Goal: Contribute content: Contribute content

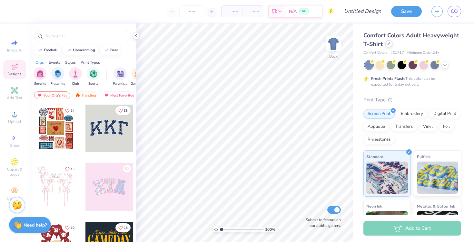
click at [388, 44] on icon at bounding box center [388, 43] width 3 height 3
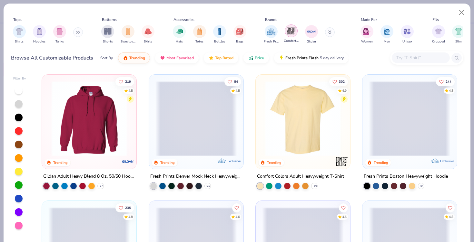
click at [291, 33] on img "filter for Comfort Colors" at bounding box center [291, 31] width 10 height 10
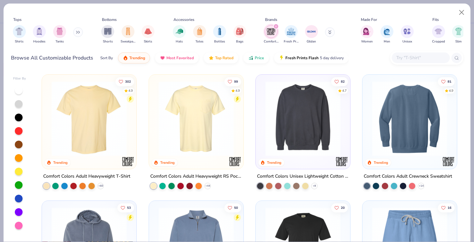
click at [401, 143] on img at bounding box center [410, 118] width 82 height 75
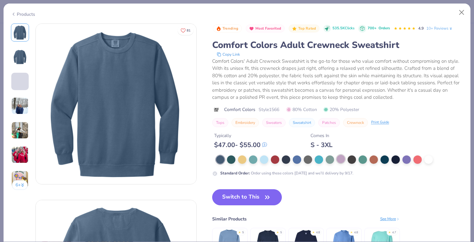
click at [337, 158] on div at bounding box center [341, 159] width 8 height 8
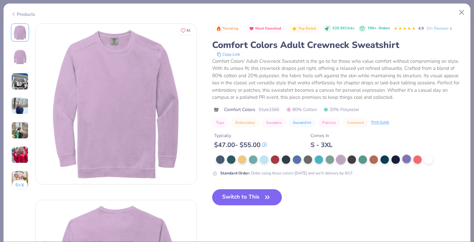
click at [407, 161] on div at bounding box center [406, 159] width 8 height 8
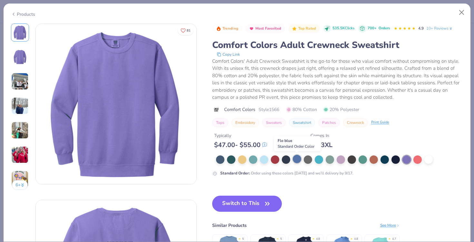
click at [298, 159] on div at bounding box center [297, 159] width 8 height 8
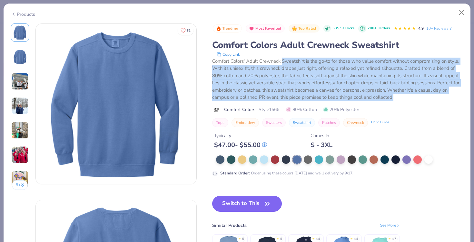
drag, startPoint x: 283, startPoint y: 61, endPoint x: 409, endPoint y: 98, distance: 131.1
click at [409, 99] on div "Comfort Colors' Adult Crewneck Sweatshirt is the go-to for those who value comf…" at bounding box center [337, 80] width 251 height 44
click at [409, 98] on div "Comfort Colors' Adult Crewneck Sweatshirt is the go-to for those who value comf…" at bounding box center [337, 80] width 251 height 44
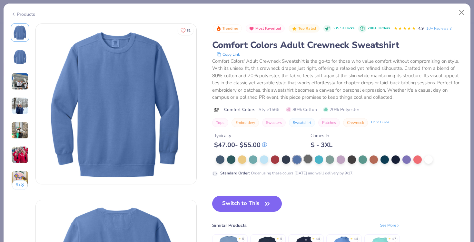
click at [308, 161] on div at bounding box center [308, 159] width 8 height 8
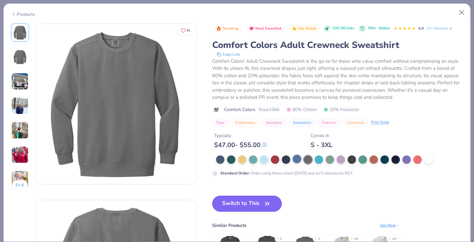
click at [297, 161] on div at bounding box center [297, 159] width 8 height 8
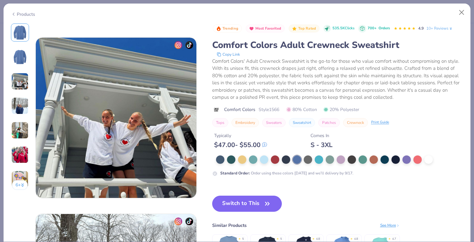
scroll to position [340, 0]
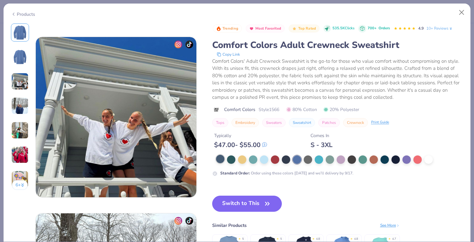
click at [220, 160] on div at bounding box center [220, 159] width 8 height 8
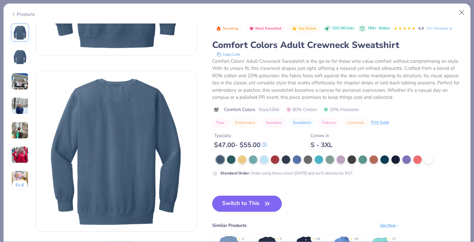
scroll to position [130, 0]
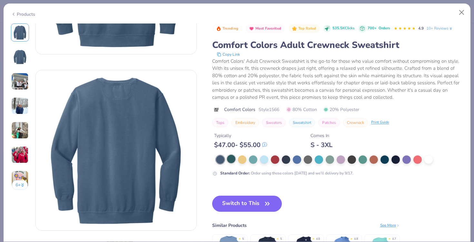
click at [234, 161] on div at bounding box center [231, 159] width 8 height 8
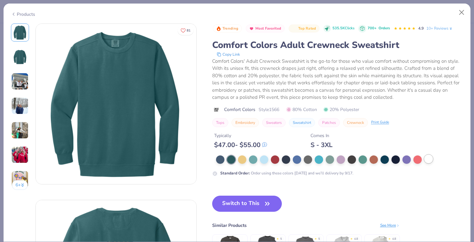
click at [430, 161] on div at bounding box center [428, 159] width 8 height 8
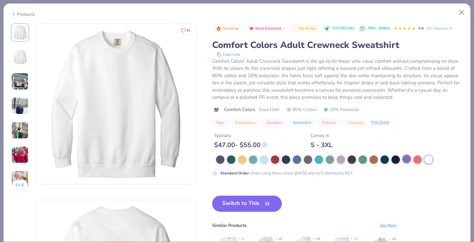
click at [406, 160] on div at bounding box center [406, 159] width 8 height 8
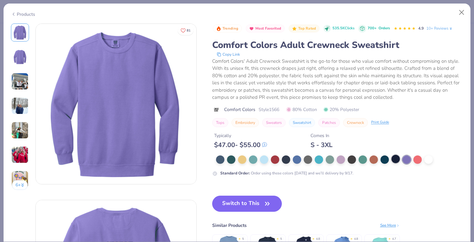
click at [395, 160] on div at bounding box center [395, 159] width 8 height 8
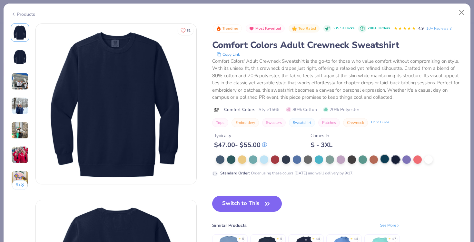
click at [383, 160] on div at bounding box center [384, 159] width 8 height 8
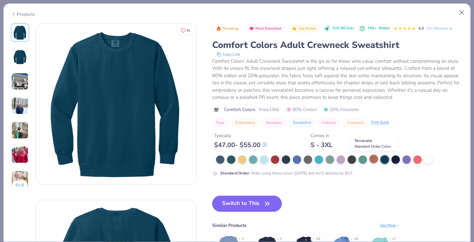
click at [372, 160] on div at bounding box center [373, 159] width 8 height 8
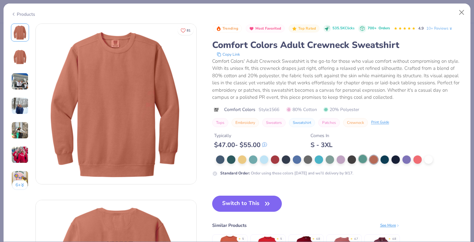
click at [360, 159] on div at bounding box center [362, 159] width 8 height 8
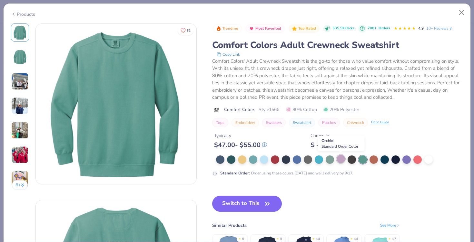
click at [342, 161] on div at bounding box center [341, 159] width 8 height 8
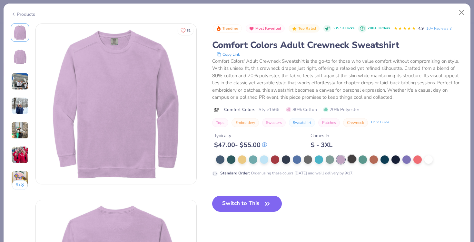
click at [352, 160] on div at bounding box center [351, 159] width 8 height 8
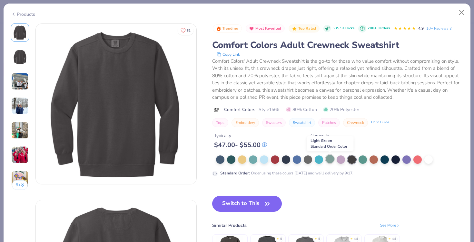
click at [330, 159] on div at bounding box center [330, 159] width 8 height 8
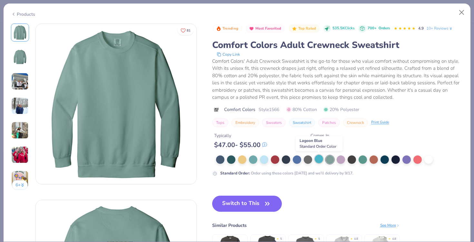
click at [317, 160] on div at bounding box center [319, 159] width 8 height 8
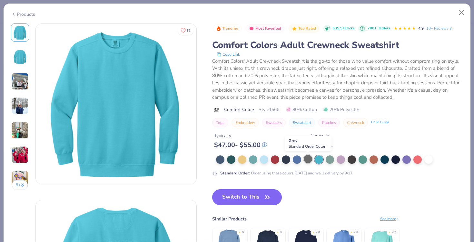
click at [309, 160] on div at bounding box center [308, 159] width 8 height 8
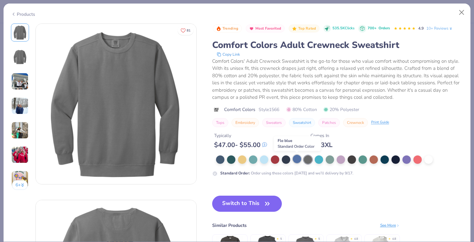
click at [298, 160] on div at bounding box center [297, 159] width 8 height 8
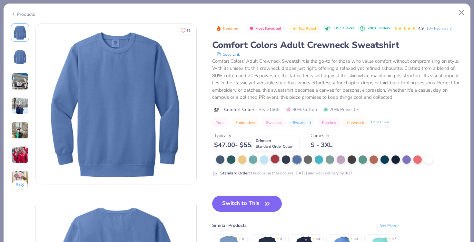
click at [271, 161] on div at bounding box center [275, 159] width 8 height 8
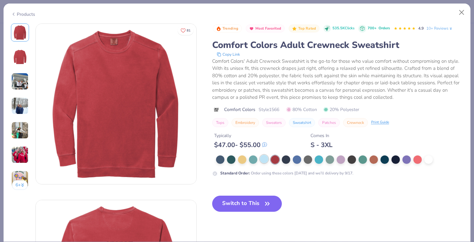
click at [260, 161] on div at bounding box center [264, 159] width 8 height 8
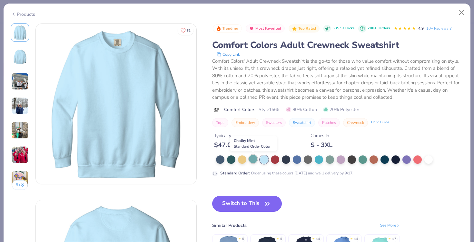
click at [253, 161] on div at bounding box center [253, 159] width 8 height 8
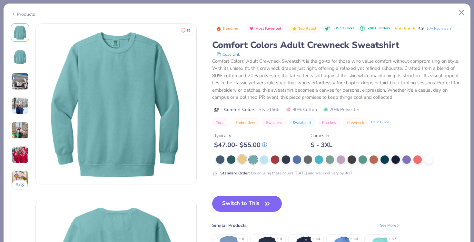
click at [243, 161] on div at bounding box center [242, 159] width 8 height 8
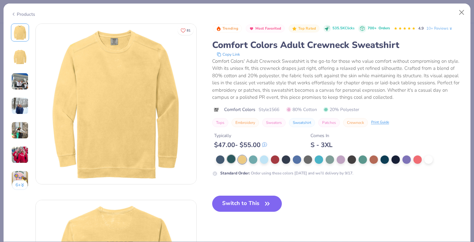
click at [233, 161] on div at bounding box center [231, 159] width 8 height 8
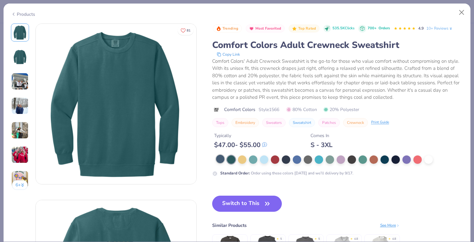
click at [223, 161] on div at bounding box center [220, 159] width 8 height 8
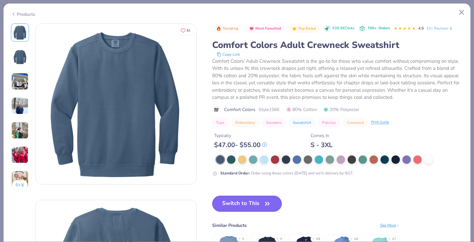
click at [250, 200] on button "Switch to This" at bounding box center [247, 204] width 70 height 16
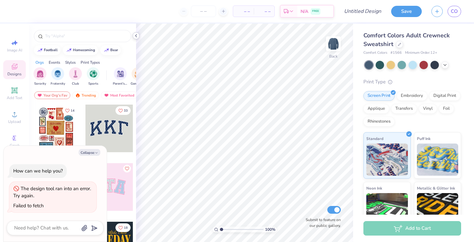
click at [136, 36] on icon at bounding box center [135, 35] width 5 height 5
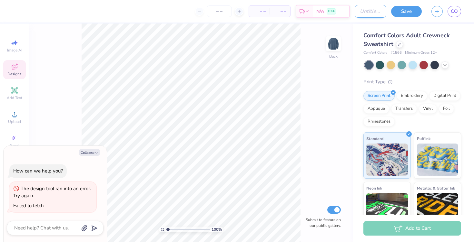
click at [362, 12] on input "Design Title" at bounding box center [371, 11] width 32 height 13
click at [334, 102] on div "100 % Back Submit to feature on our public gallery." at bounding box center [191, 133] width 324 height 219
click at [12, 119] on span "Upload" at bounding box center [14, 121] width 13 height 5
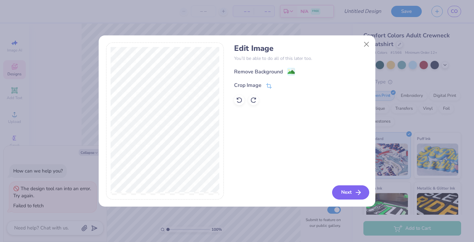
click at [343, 194] on button "Next" at bounding box center [350, 193] width 37 height 14
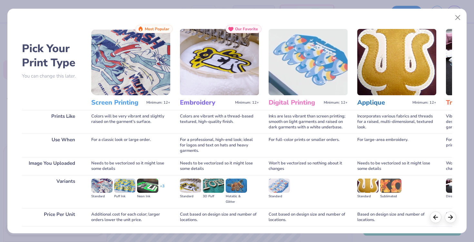
scroll to position [47, 0]
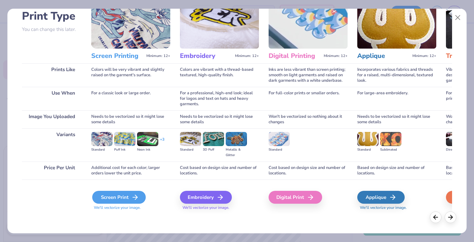
click at [132, 197] on icon at bounding box center [135, 198] width 8 height 8
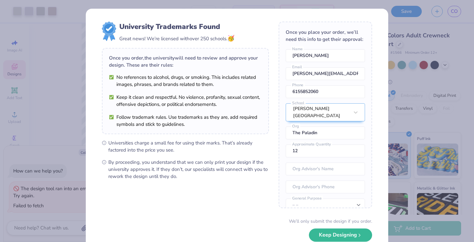
click at [196, 121] on body "Art colors – – Per Item – – Total Est. Delivery N/A FREE Design Title Save CO I…" at bounding box center [237, 121] width 474 height 242
type textarea "x"
type input "2.74"
click at [340, 237] on button "Keep Designing" at bounding box center [340, 233] width 63 height 13
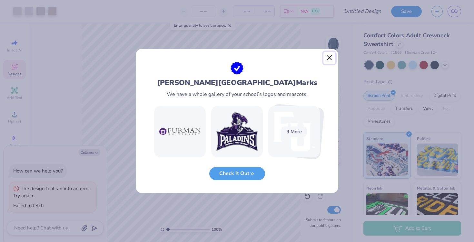
click at [330, 56] on button "Close" at bounding box center [329, 58] width 12 height 12
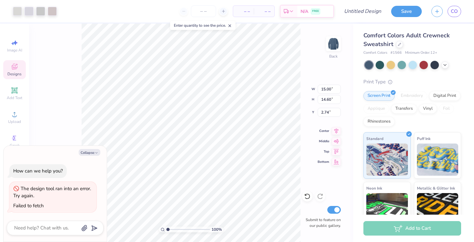
type textarea "x"
type input "3.00"
type textarea "x"
type input "6.33"
type input "6.16"
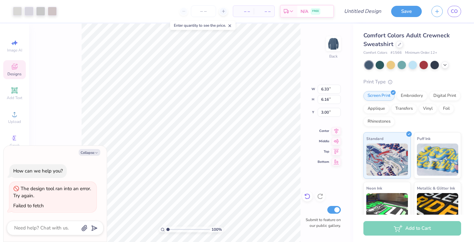
type textarea "x"
type input "10.40"
type input "10.13"
click at [309, 184] on div "100 % Back W 10.40 10.40 " H 10.13 10.13 " Y 3.00 3.00 " Center Middle Top Bott…" at bounding box center [191, 133] width 324 height 219
type textarea "x"
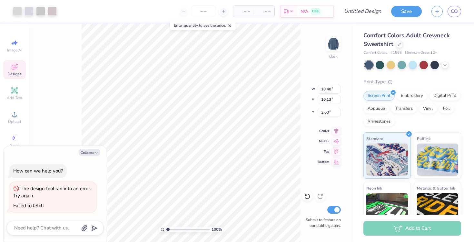
type input "11.77"
type input "11.46"
click at [332, 45] on img at bounding box center [333, 44] width 26 height 26
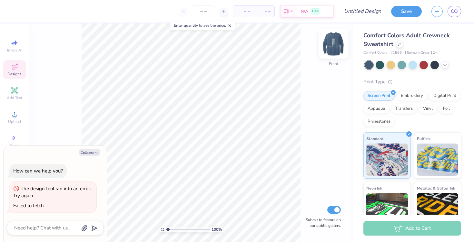
click at [335, 42] on img at bounding box center [333, 44] width 26 height 26
click at [335, 47] on img at bounding box center [333, 44] width 26 height 26
click at [16, 119] on div "Upload" at bounding box center [14, 117] width 23 height 19
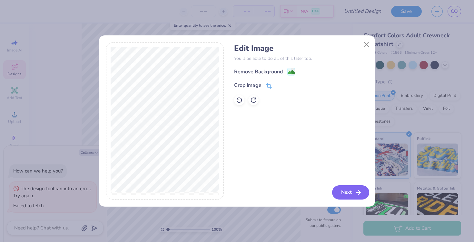
click at [351, 195] on button "Next" at bounding box center [350, 193] width 37 height 14
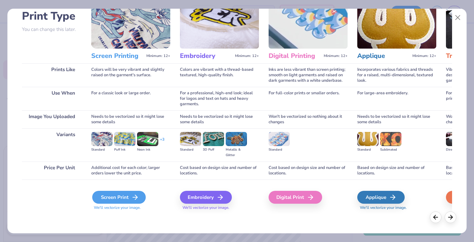
click at [133, 200] on icon at bounding box center [135, 198] width 8 height 8
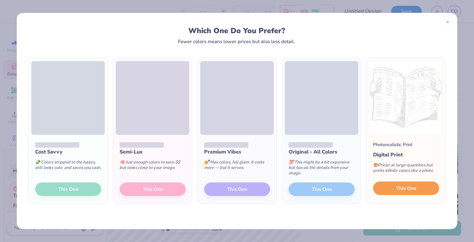
click at [406, 190] on span "This One" at bounding box center [406, 188] width 20 height 7
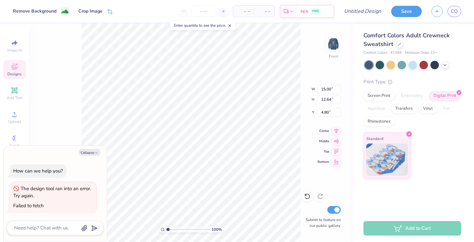
type textarea "x"
type input "0.50"
type textarea "x"
type input "11.71"
type input "9.87"
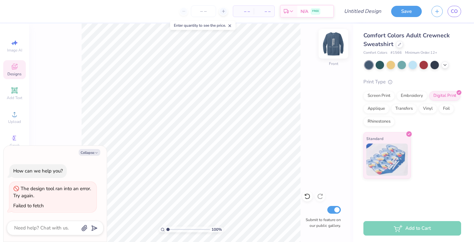
click at [330, 43] on img at bounding box center [333, 44] width 26 height 26
click at [331, 45] on img at bounding box center [333, 44] width 26 height 26
click at [334, 45] on img at bounding box center [333, 44] width 26 height 26
click at [333, 42] on img at bounding box center [333, 44] width 26 height 26
click at [333, 40] on img at bounding box center [333, 44] width 26 height 26
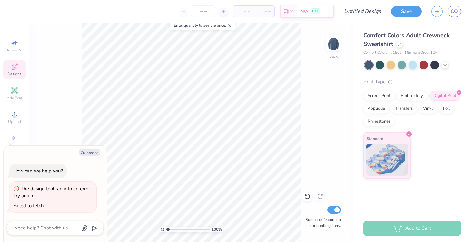
type textarea "x"
click at [204, 14] on input "number" at bounding box center [203, 11] width 25 height 12
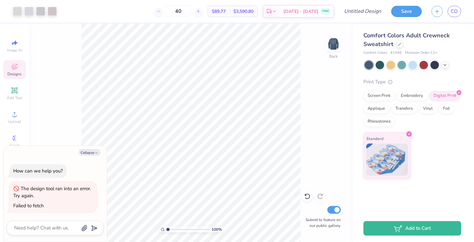
type input "40"
click at [332, 42] on img at bounding box center [333, 44] width 26 height 26
click at [333, 42] on img at bounding box center [333, 44] width 26 height 26
click at [399, 14] on button "Save" at bounding box center [406, 10] width 31 height 11
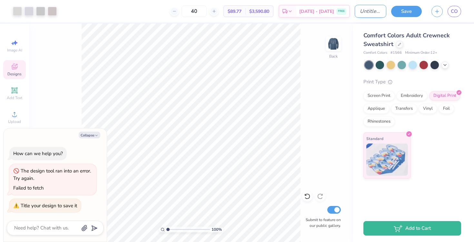
type textarea "x"
click at [362, 12] on input "Design Title" at bounding box center [371, 11] width 32 height 13
type input "P"
type textarea "x"
type input "Pa"
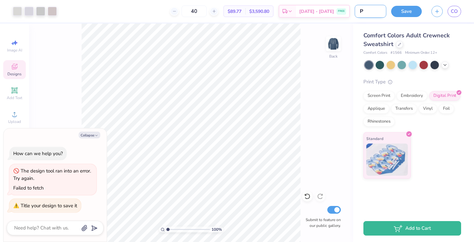
type textarea "x"
type input "Pal"
type textarea "x"
type input "Pala"
type textarea "x"
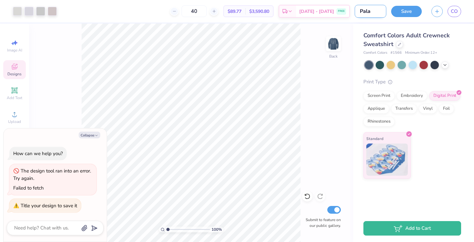
type input "Palad"
type textarea "x"
type input "Paladi"
type textarea "x"
type input "Paladin"
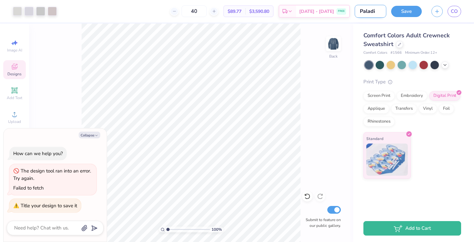
type textarea "x"
type input "Paladin"
type textarea "x"
type input "Paladin S"
type textarea "x"
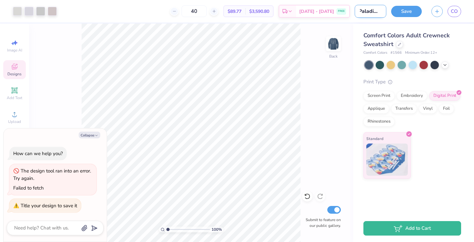
type input "Paladin Sw"
type textarea "x"
type input "Paladin Swe"
type textarea "x"
type input "Paladin Swea"
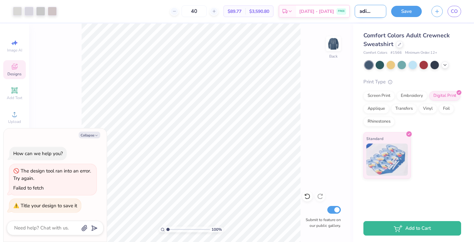
type textarea "x"
type input "Paladin Sweaw"
type textarea "x"
type input "Paladin Sweawt"
type textarea "x"
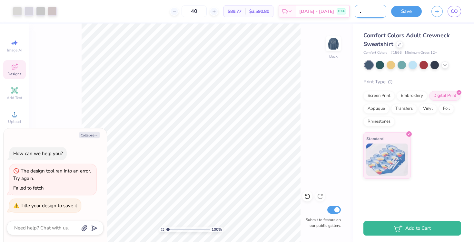
type input "Paladin Sweawts"
type textarea "x"
type input "Paladin Sweawt"
type textarea "x"
type input "Paladin Sweaw"
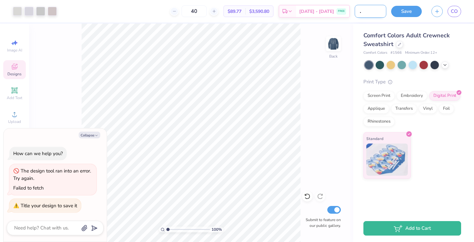
type textarea "x"
type input "Paladin Swea"
type textarea "x"
type input "Paladin Sweat"
type textarea "x"
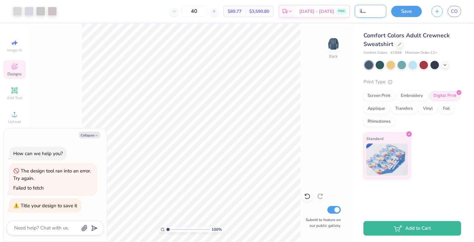
type input "Paladin Sweats"
type textarea "x"
type input "Paladin Sweatsh"
type textarea "x"
type input "Paladin Sweatshi"
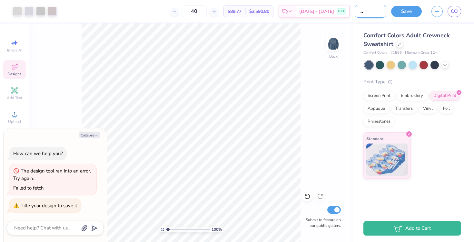
type textarea "x"
type input "Paladin Sweatshir"
type textarea "x"
type input "Paladin Sweatshirt"
type textarea "x"
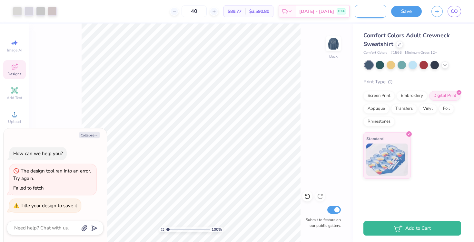
scroll to position [0, 24]
type input "Paladin Sweatshirt"
click at [415, 14] on button "Save" at bounding box center [406, 10] width 31 height 11
